Goal: Navigation & Orientation: Understand site structure

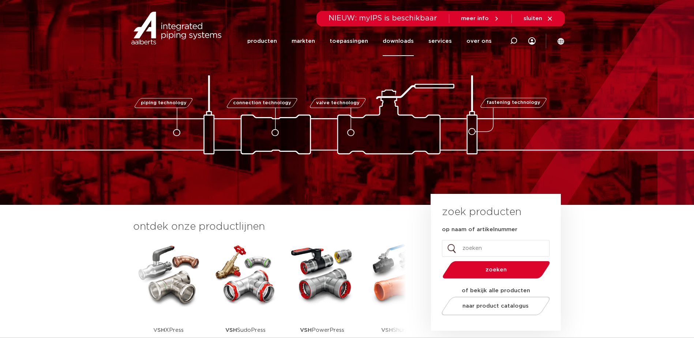
click at [399, 44] on link "downloads" at bounding box center [398, 41] width 31 height 30
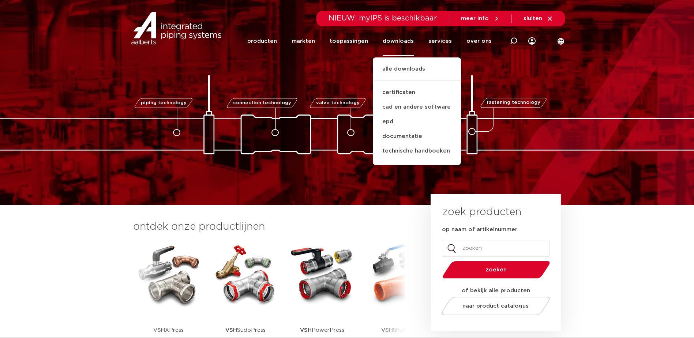
click at [636, 282] on section "ontdek onze productlijnen VSH SmartPress VSH XPress VSH SudoPress VSH PowerPres…" at bounding box center [347, 291] width 694 height 173
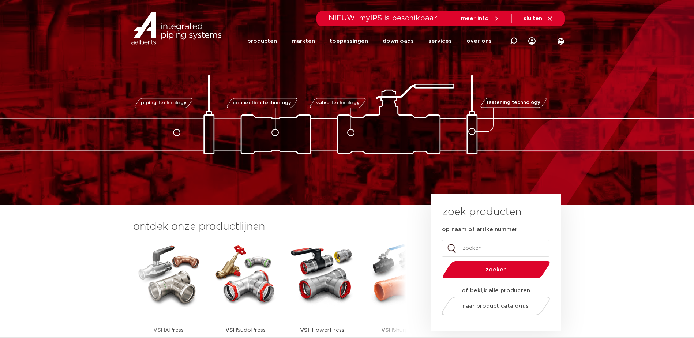
click at [279, 102] on span "connection technology" at bounding box center [262, 103] width 58 height 5
click at [276, 133] on icon at bounding box center [275, 132] width 7 height 7
click at [274, 40] on link "producten" at bounding box center [262, 41] width 30 height 30
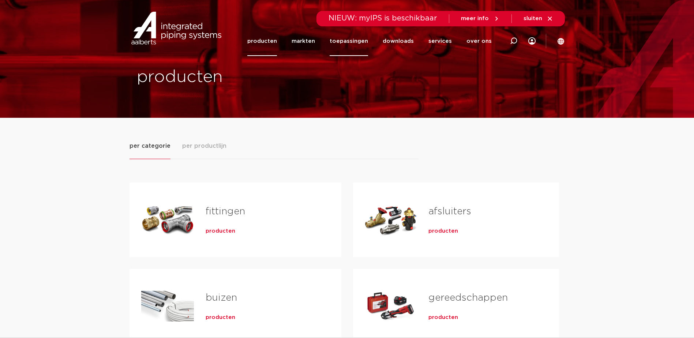
click at [349, 39] on link "toepassingen" at bounding box center [349, 41] width 38 height 30
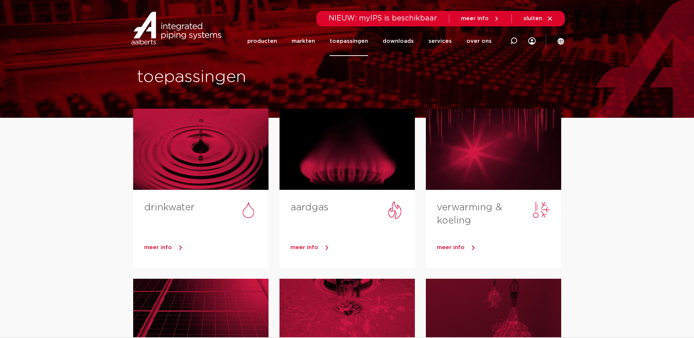
click at [177, 34] on img at bounding box center [177, 28] width 94 height 33
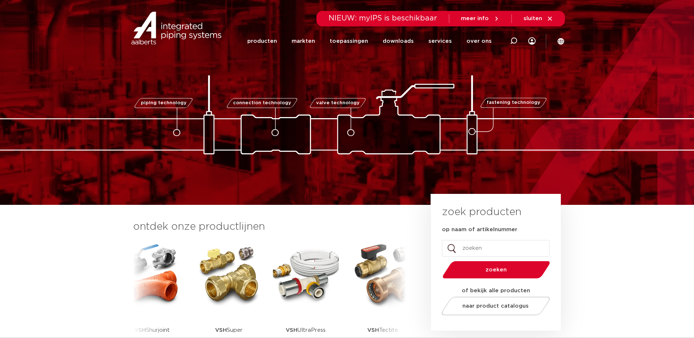
click at [591, 160] on div "piping technology connection technology valve technology fastening technology p…" at bounding box center [347, 102] width 694 height 205
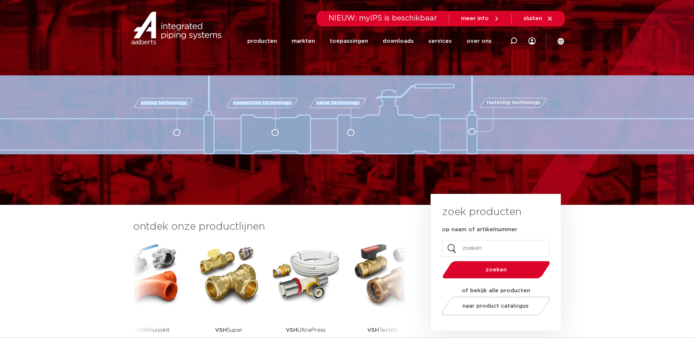
drag, startPoint x: 473, startPoint y: 139, endPoint x: 559, endPoint y: 145, distance: 85.8
click at [559, 145] on div "piping technology connection technology valve technology fastening technology" at bounding box center [347, 114] width 732 height 79
click at [560, 145] on img at bounding box center [347, 114] width 732 height 79
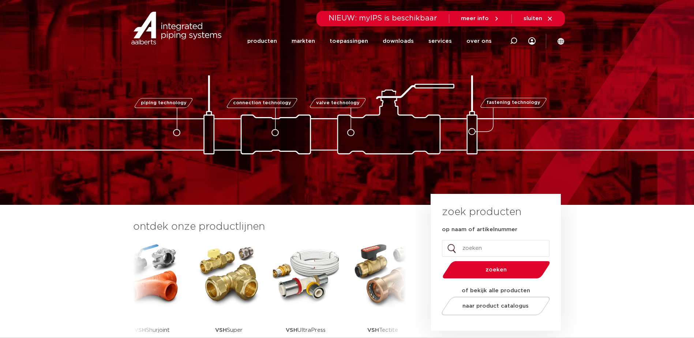
click at [431, 53] on li "services services overzicht Aalberts IPS design service Aalberts IPS Revit plug…" at bounding box center [440, 41] width 38 height 30
click at [388, 68] on div "piping technology connection technology valve technology fastening technology p…" at bounding box center [347, 103] width 694 height 104
click at [307, 213] on section "ontdek onze productlijnen VSH SmartPress VSH XPress VSH SudoPress VSH PowerPres…" at bounding box center [347, 291] width 694 height 173
